Goal: Information Seeking & Learning: Find contact information

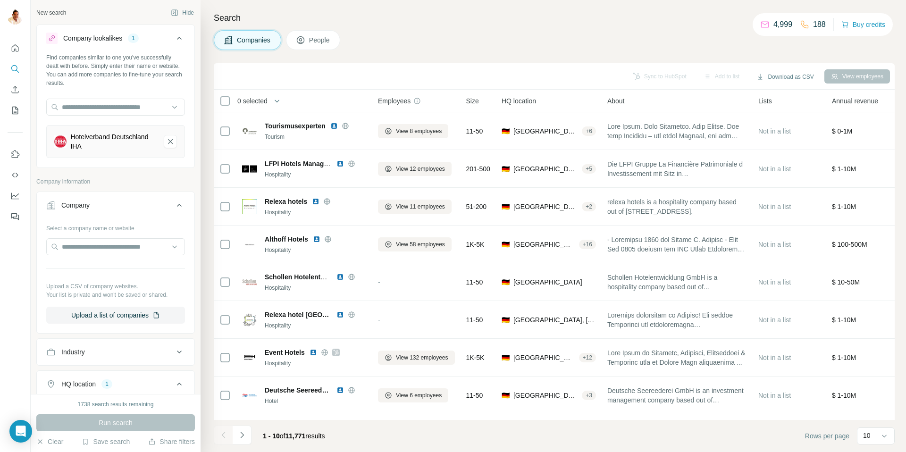
scroll to position [156, 0]
drag, startPoint x: 170, startPoint y: 141, endPoint x: 162, endPoint y: 140, distance: 8.1
click at [170, 141] on icon "Hotelverband Deutschland IHA-remove-button" at bounding box center [170, 141] width 5 height 5
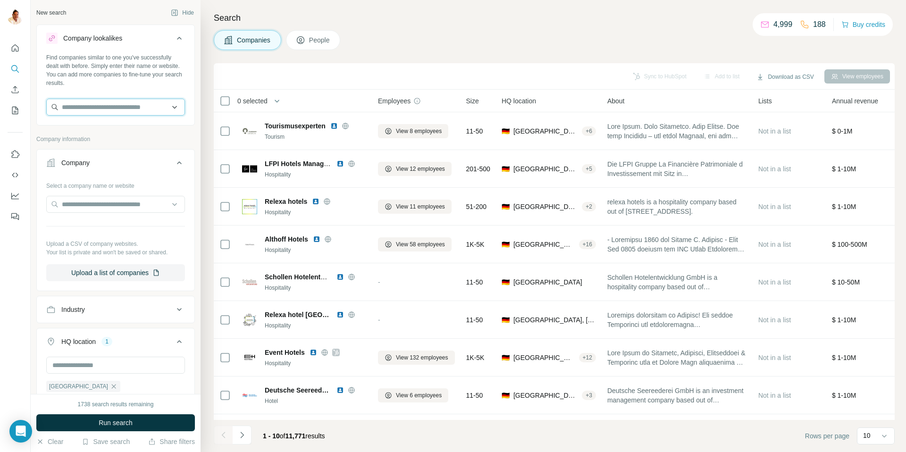
click at [124, 108] on input "text" at bounding box center [115, 107] width 139 height 17
click at [89, 208] on input "text" at bounding box center [115, 204] width 139 height 17
paste input "**********"
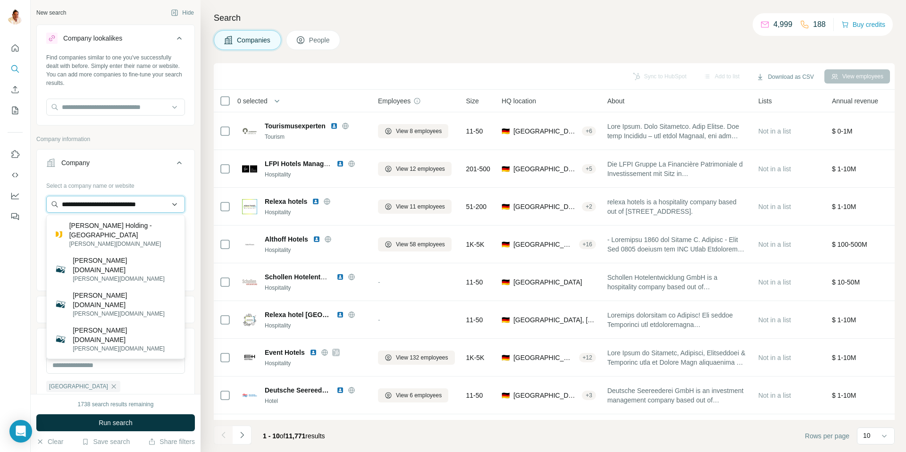
type input "**********"
click at [141, 211] on input "**********" at bounding box center [115, 204] width 139 height 17
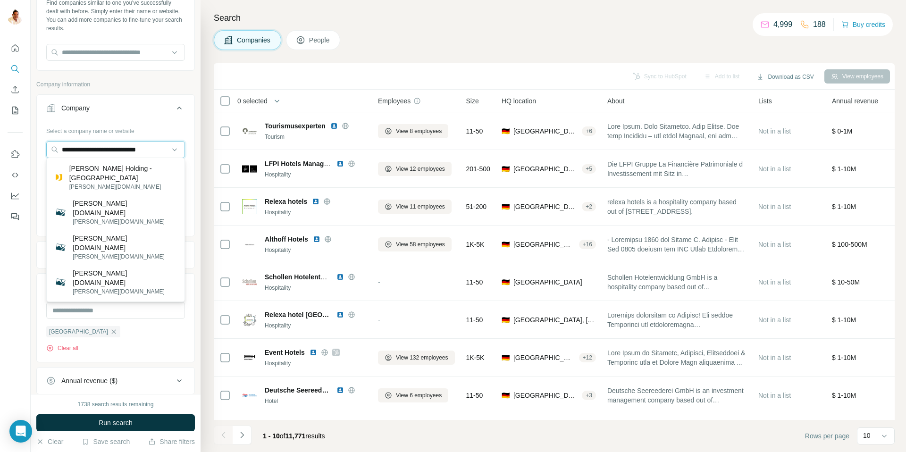
scroll to position [57, 0]
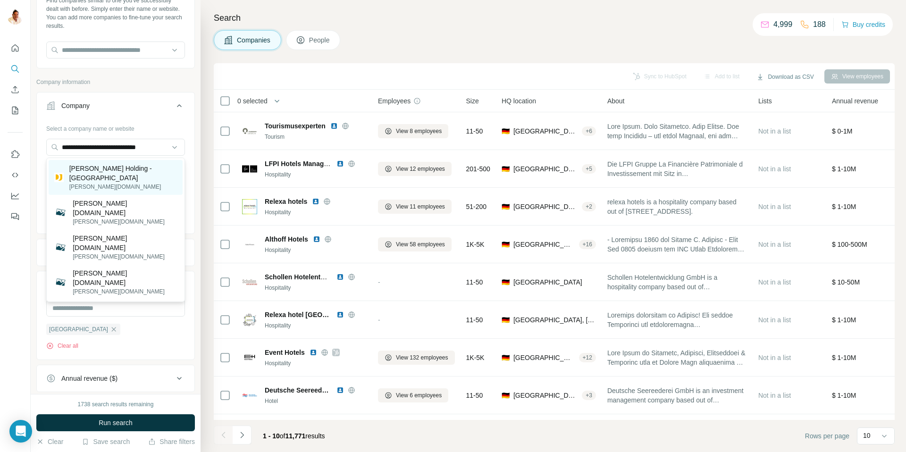
click at [109, 183] on p "[PERSON_NAME][DOMAIN_NAME]" at bounding box center [123, 187] width 108 height 8
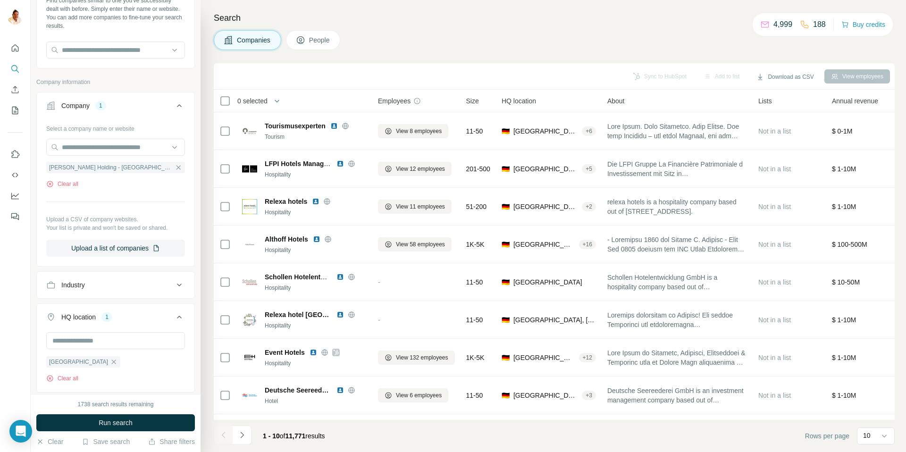
click at [106, 419] on span "Run search" at bounding box center [116, 422] width 34 height 9
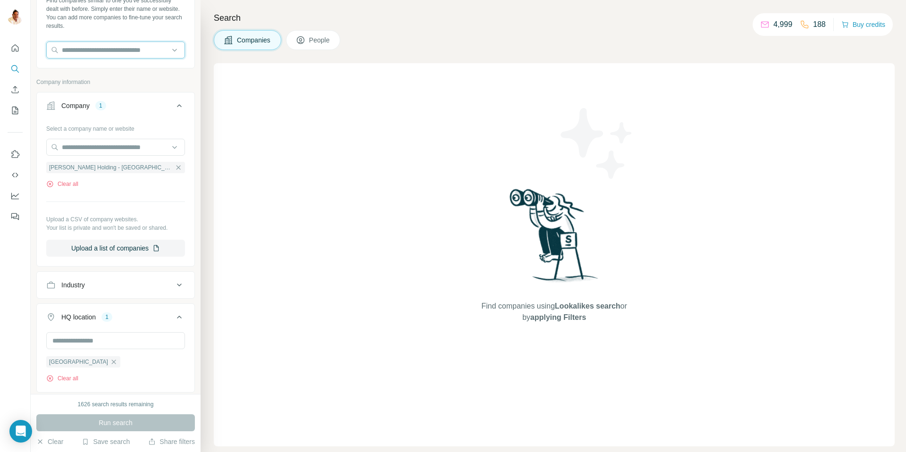
drag, startPoint x: 111, startPoint y: 50, endPoint x: 109, endPoint y: 81, distance: 30.2
click at [111, 51] on input "text" at bounding box center [115, 50] width 139 height 17
click at [175, 164] on icon "button" at bounding box center [179, 168] width 8 height 8
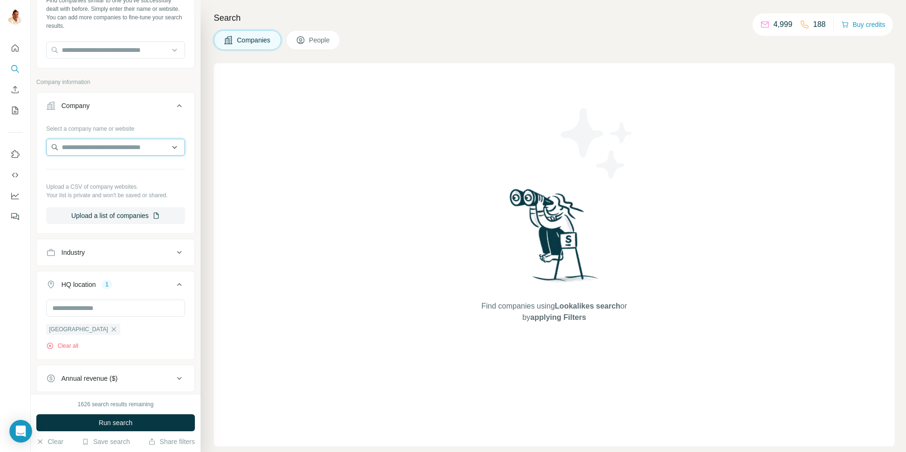
click at [125, 151] on input "text" at bounding box center [115, 147] width 139 height 17
type input "**********"
click at [117, 170] on p "ISP - The Testing Institute" at bounding box center [111, 168] width 76 height 9
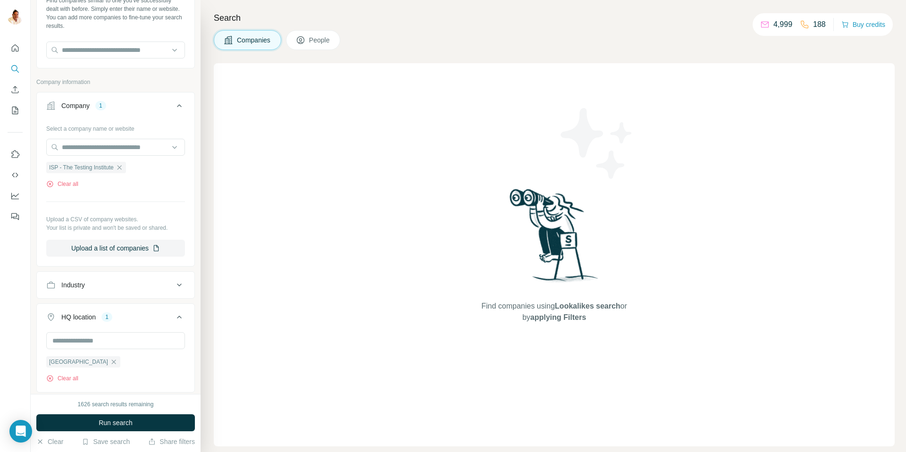
click at [121, 422] on span "Run search" at bounding box center [116, 422] width 34 height 9
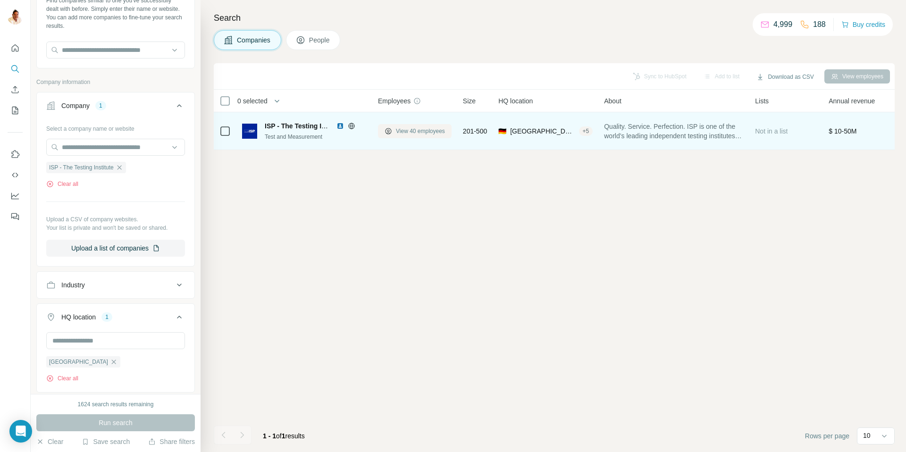
click at [413, 131] on span "View 40 employees" at bounding box center [420, 131] width 49 height 8
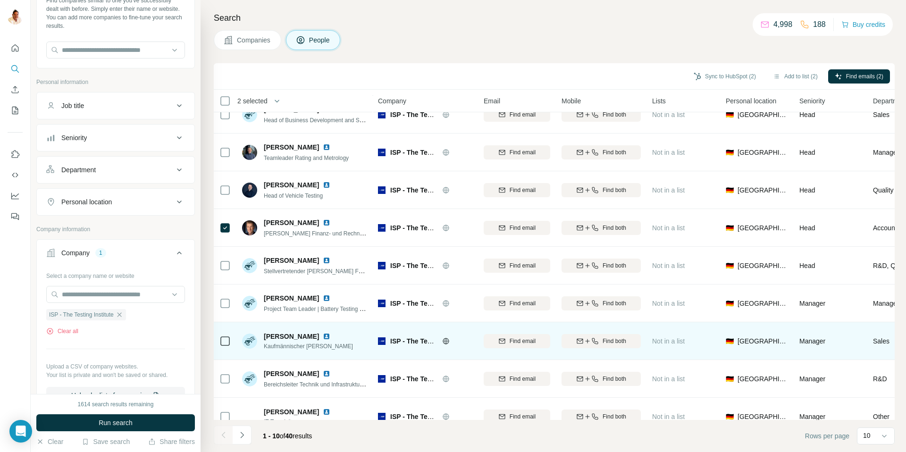
scroll to position [70, 0]
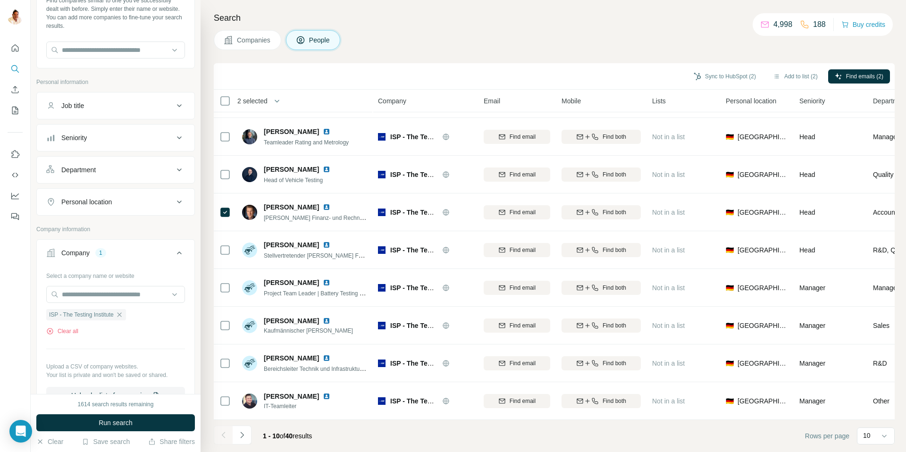
click at [244, 443] on button "Navigate to next page" at bounding box center [242, 435] width 19 height 19
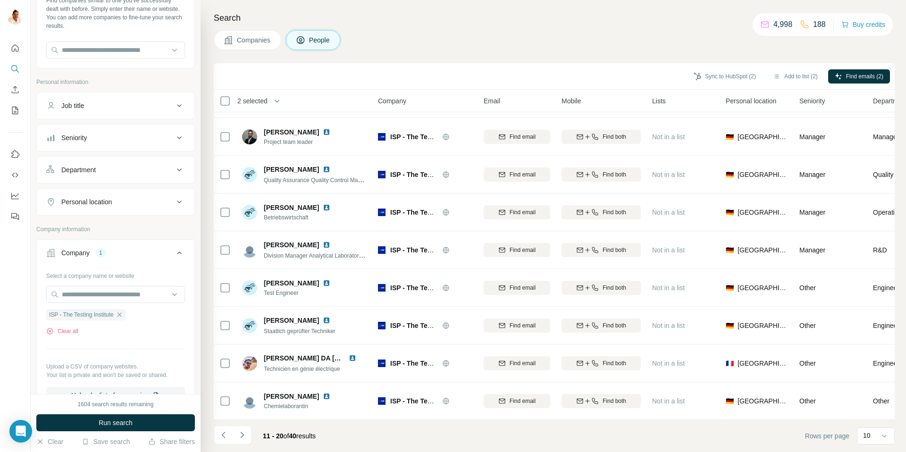
click at [243, 433] on icon "Navigate to next page" at bounding box center [241, 434] width 9 height 9
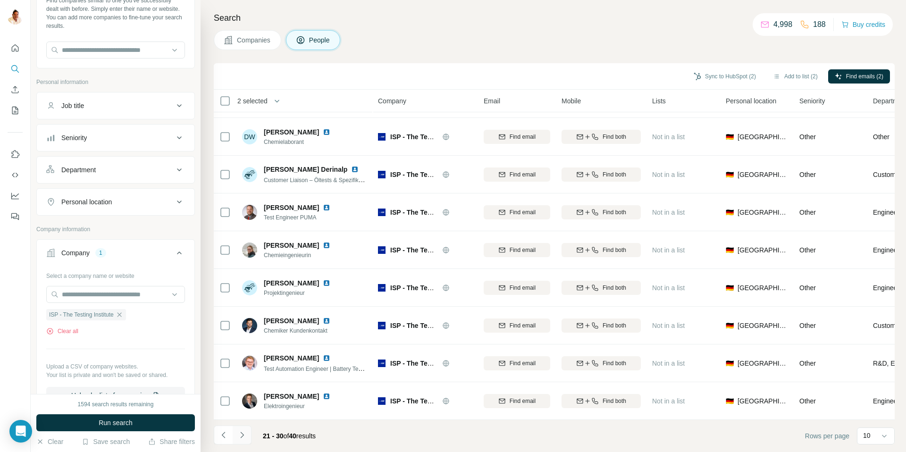
click at [244, 433] on icon "Navigate to next page" at bounding box center [241, 434] width 9 height 9
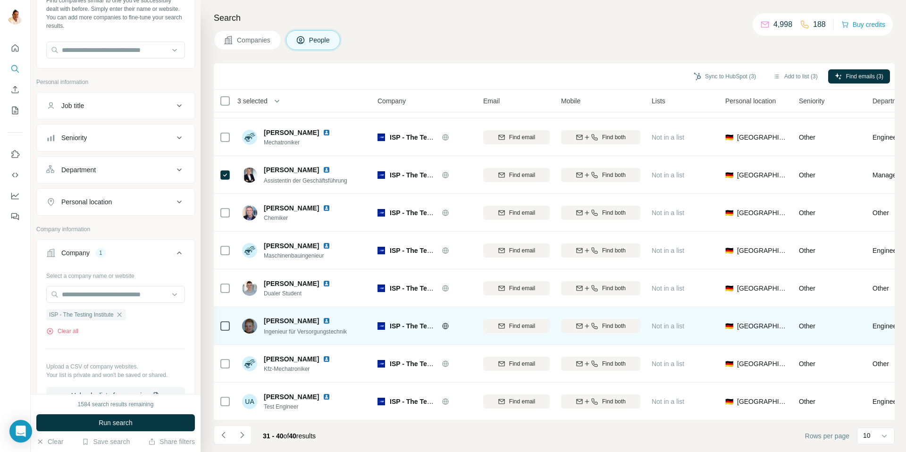
scroll to position [70, 0]
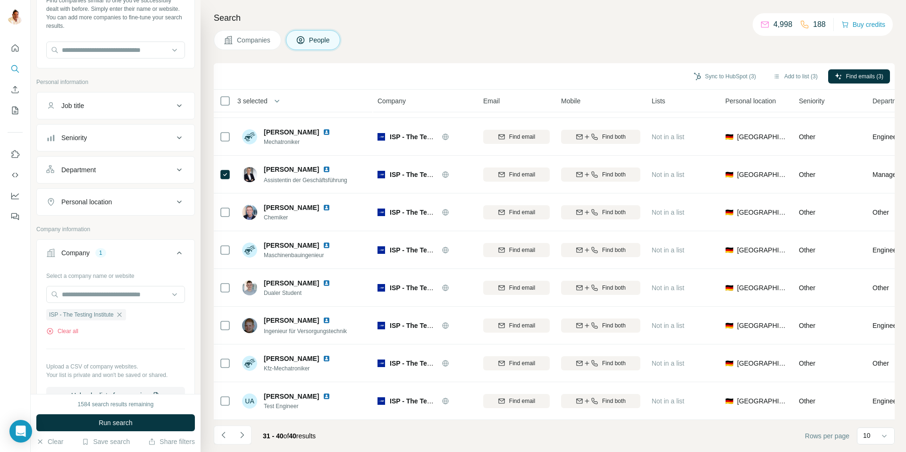
click at [244, 433] on icon "Navigate to next page" at bounding box center [241, 434] width 9 height 9
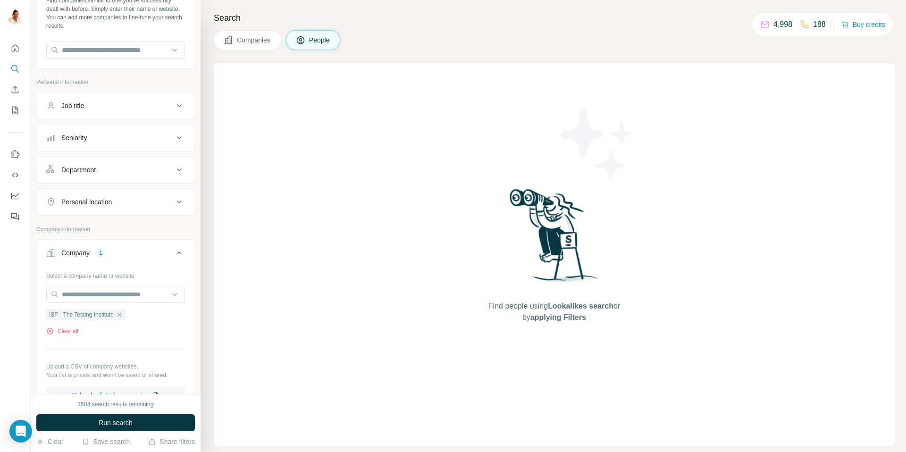
click at [242, 40] on span "Companies" at bounding box center [254, 39] width 34 height 9
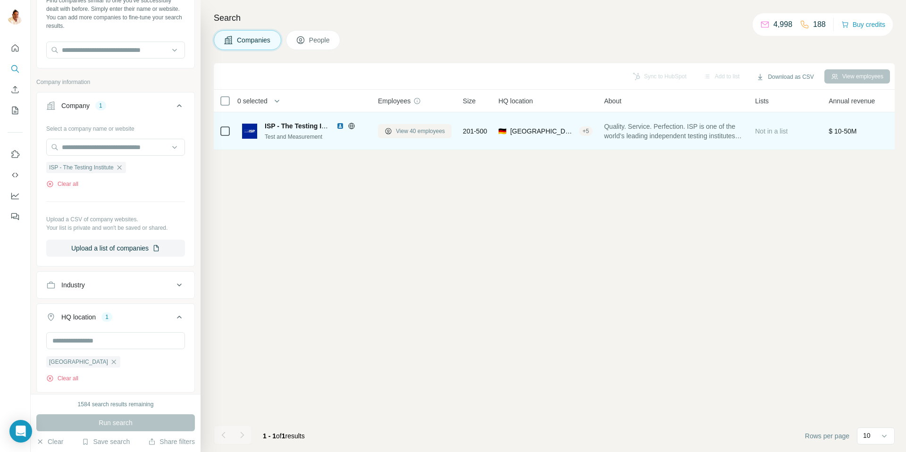
click at [413, 129] on span "View 40 employees" at bounding box center [420, 131] width 49 height 8
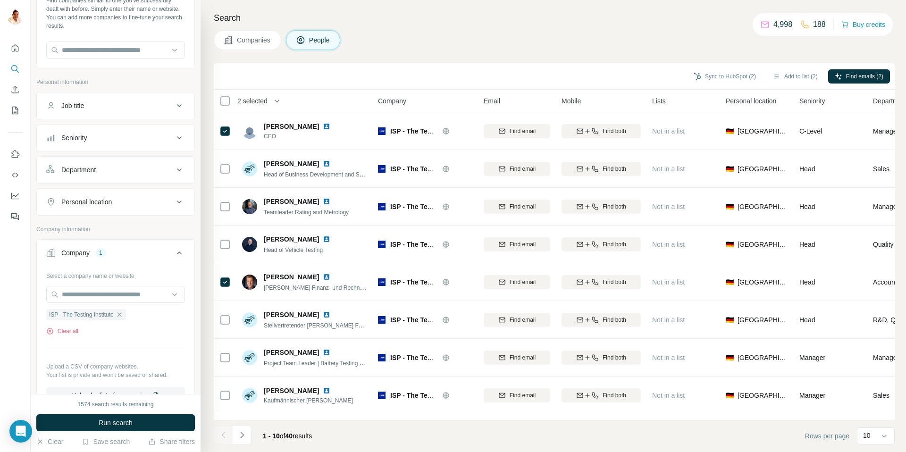
click at [245, 435] on icon "Navigate to next page" at bounding box center [241, 434] width 9 height 9
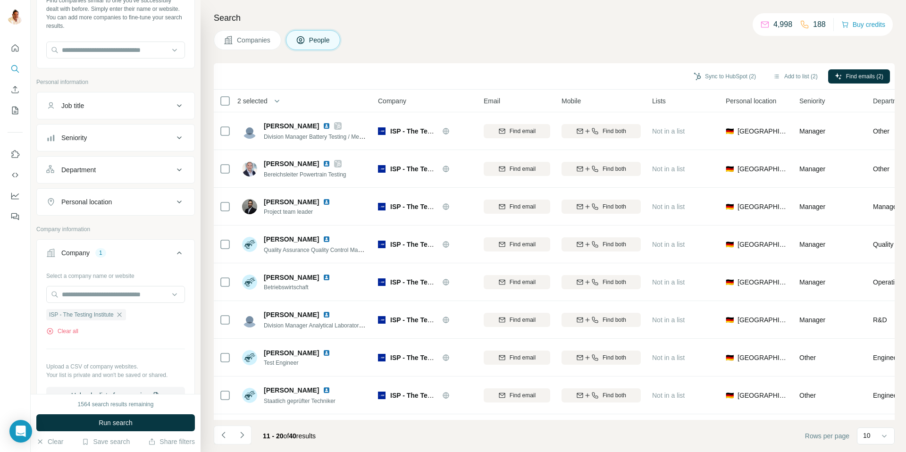
click at [241, 435] on icon "Navigate to next page" at bounding box center [241, 434] width 9 height 9
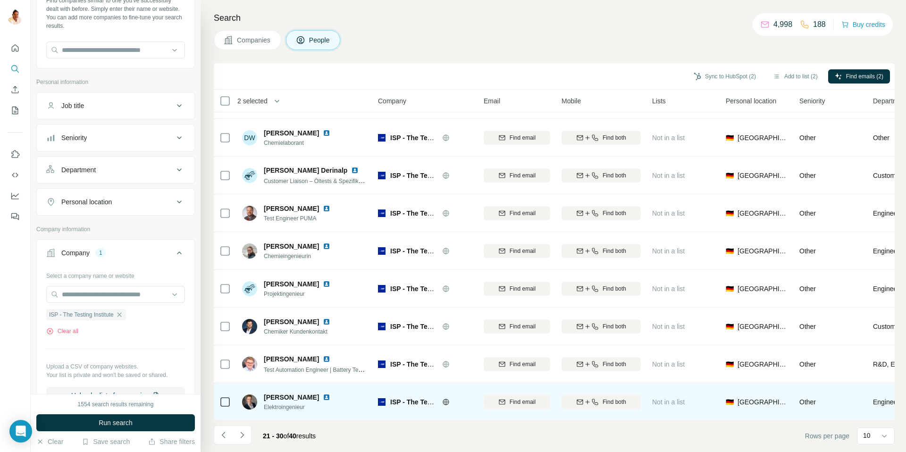
scroll to position [70, 0]
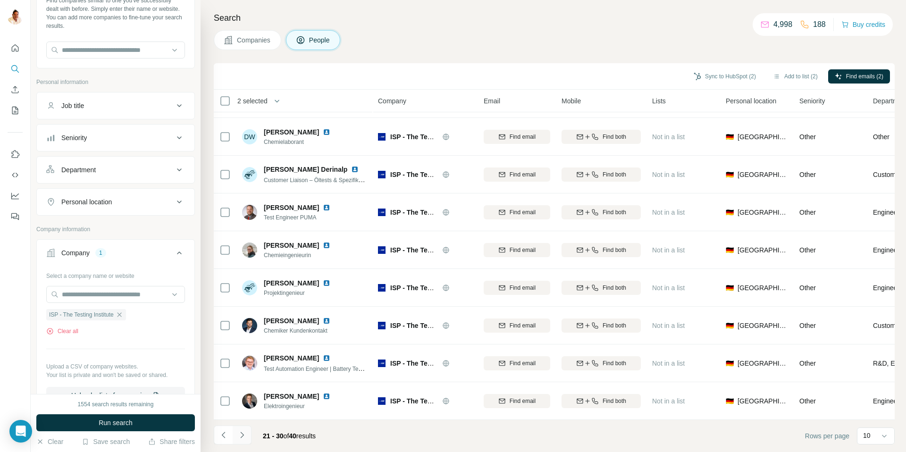
click at [243, 434] on icon "Navigate to next page" at bounding box center [241, 435] width 3 height 6
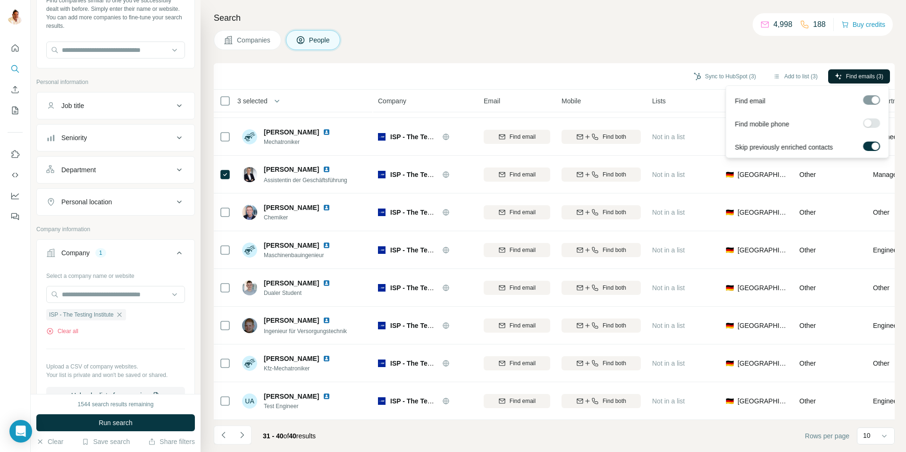
click at [867, 75] on span "Find emails (3)" at bounding box center [864, 76] width 37 height 8
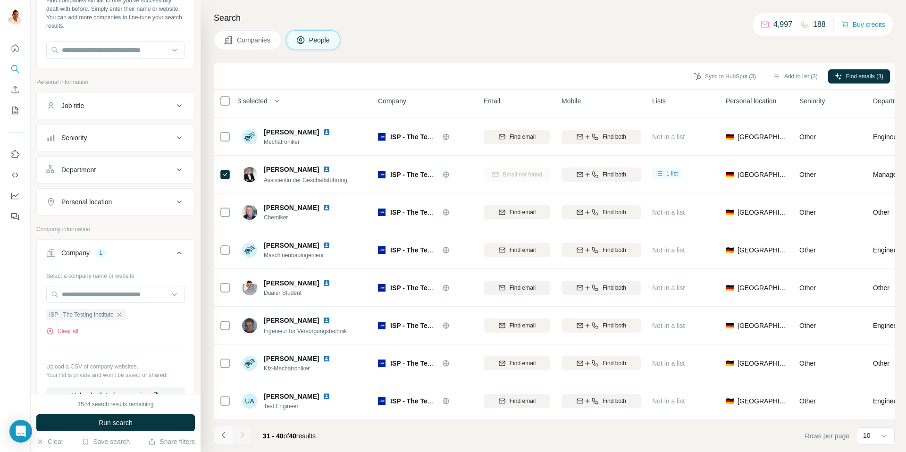
click at [227, 435] on icon "Navigate to previous page" at bounding box center [223, 434] width 9 height 9
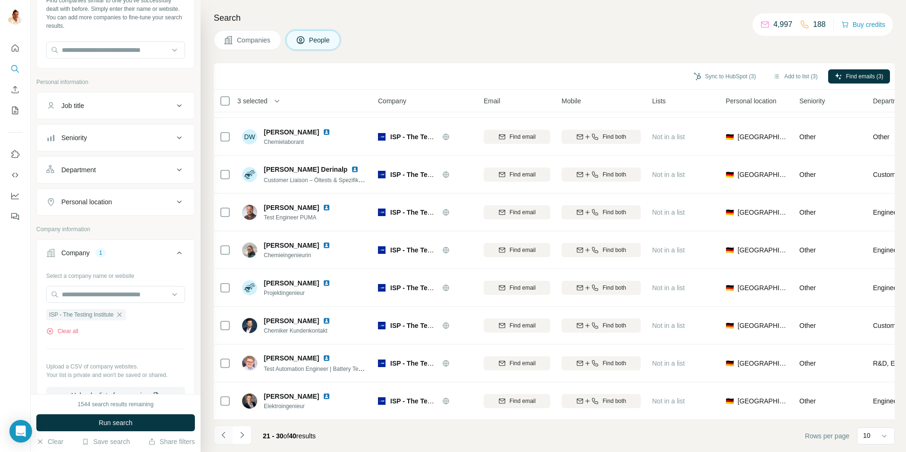
click at [223, 435] on icon "Navigate to previous page" at bounding box center [223, 434] width 9 height 9
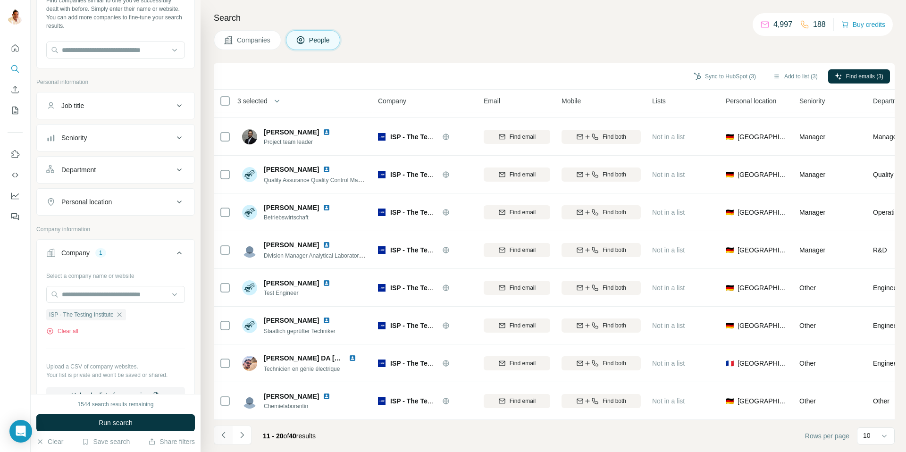
click at [223, 435] on icon "Navigate to previous page" at bounding box center [223, 434] width 9 height 9
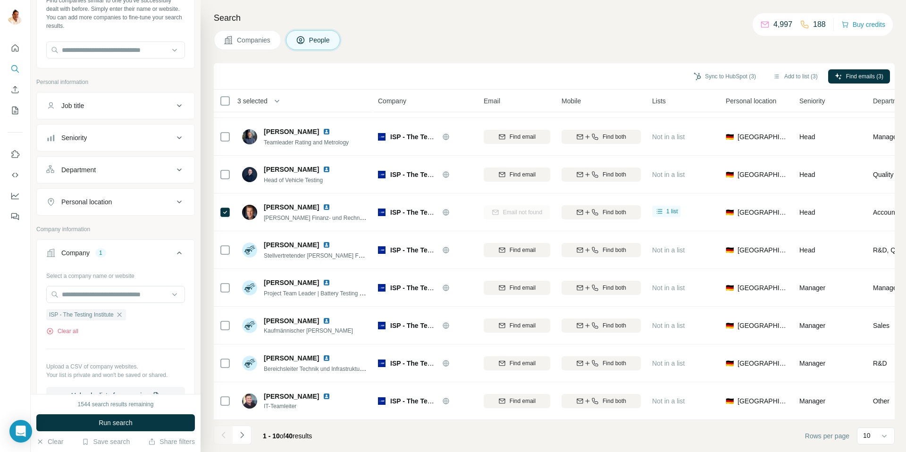
click at [230, 435] on div at bounding box center [223, 435] width 19 height 19
click at [660, 38] on div "Companies People" at bounding box center [554, 40] width 681 height 20
